Goal: Navigation & Orientation: Find specific page/section

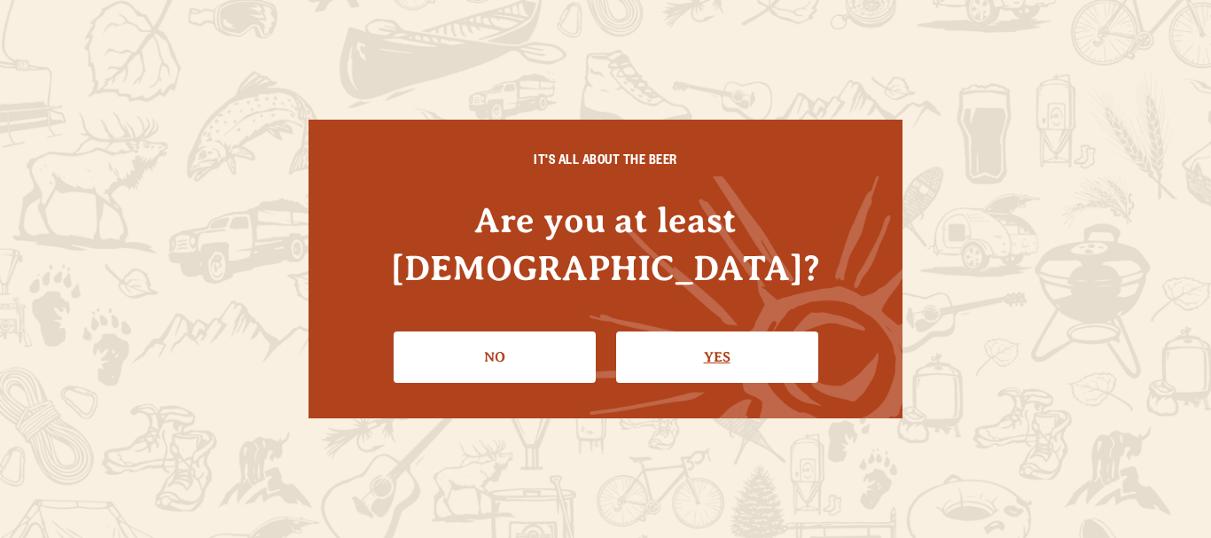
click at [691, 335] on link "Yes" at bounding box center [717, 357] width 202 height 51
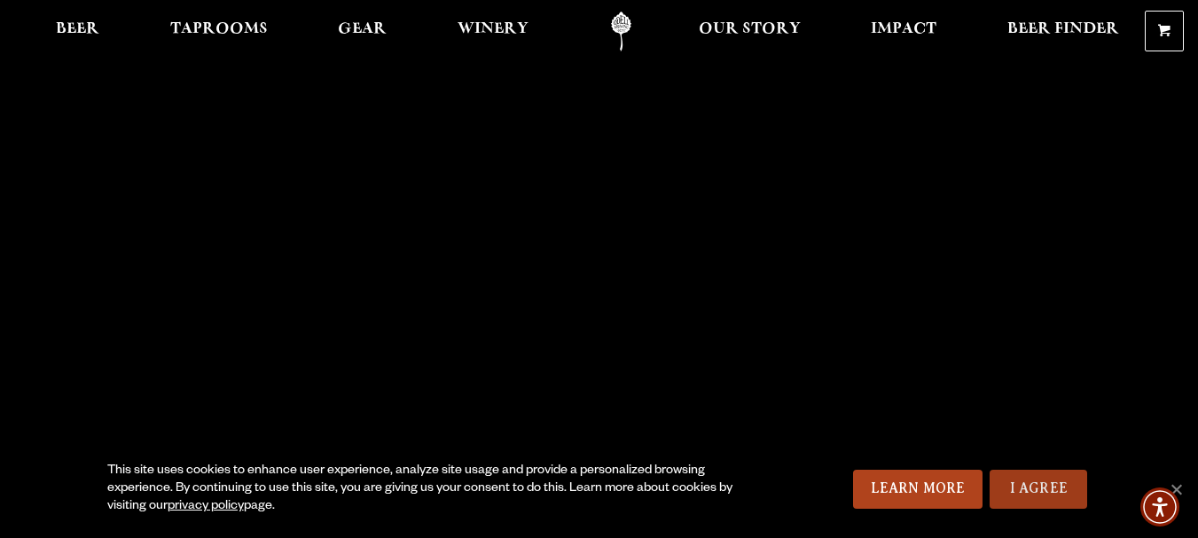
click at [1001, 487] on link "I Agree" at bounding box center [1038, 489] width 98 height 39
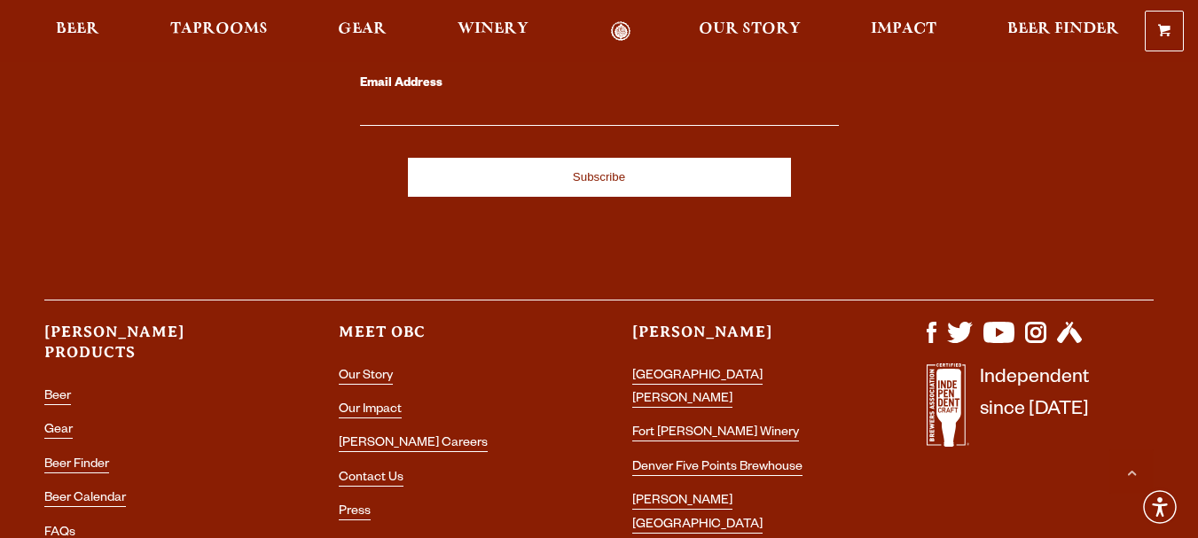
scroll to position [5231, 0]
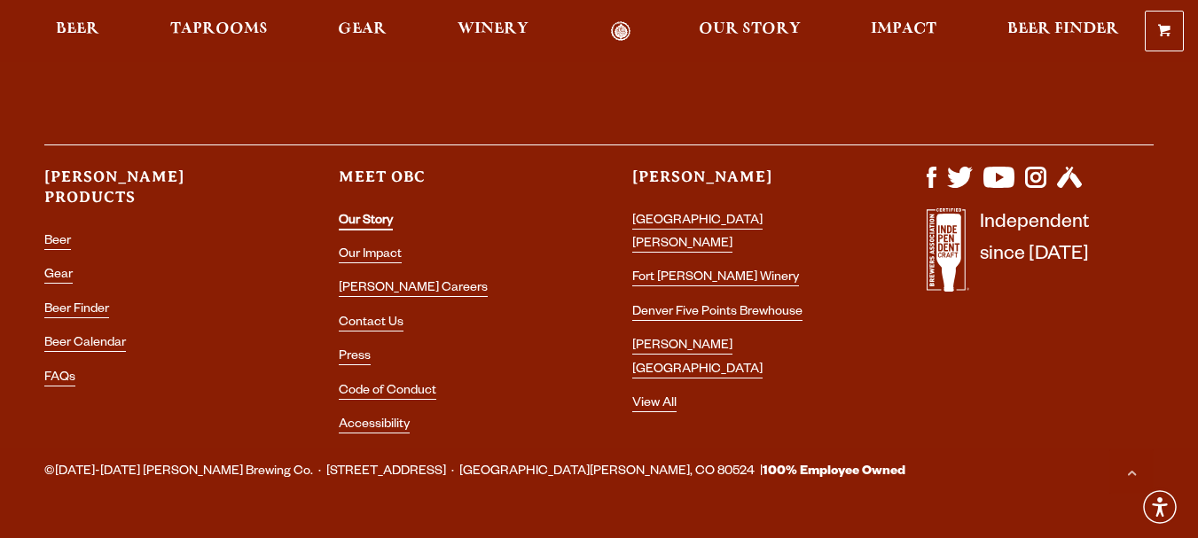
click at [368, 223] on link "Our Story" at bounding box center [366, 223] width 54 height 16
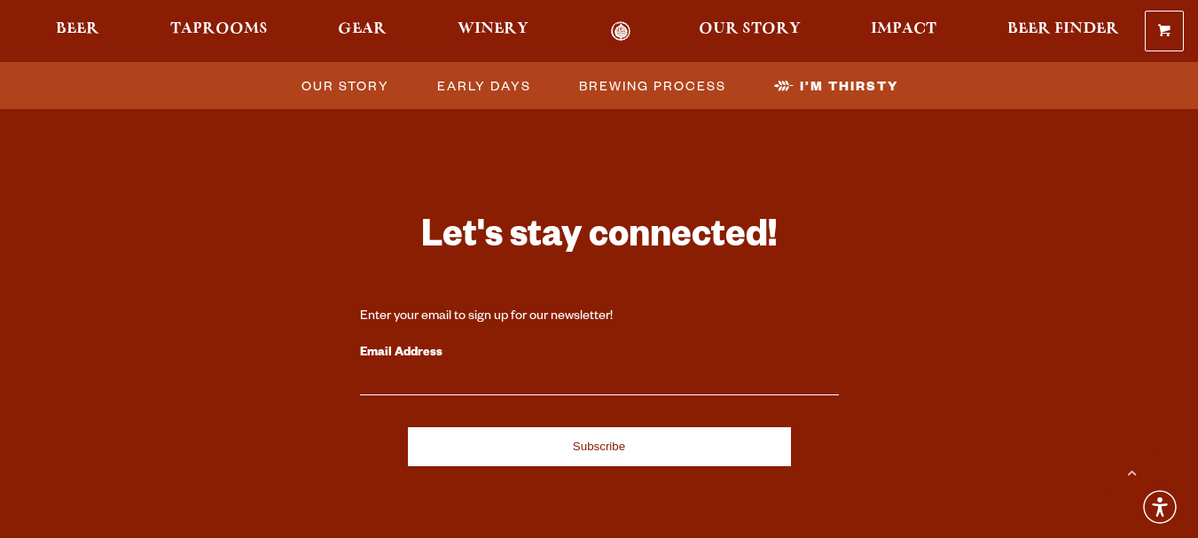
scroll to position [6158, 0]
